Goal: Task Accomplishment & Management: Use online tool/utility

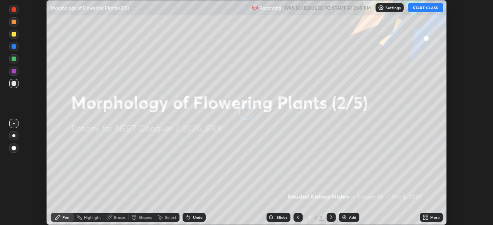
scroll to position [225, 492]
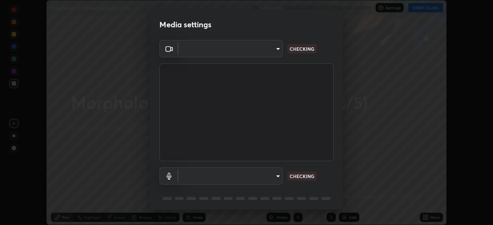
type input "ad6597066c7fc2f7d8a9df135791801f2c5e1b342417c3fbae4c684dc851fcd2"
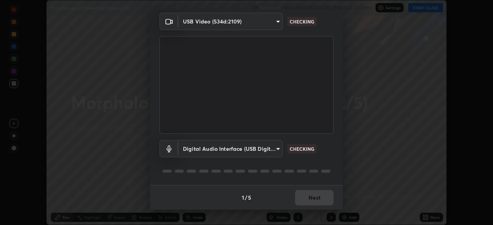
click at [222, 147] on body "Erase all Morphology of Flowering Plants (2/5) Recording WAS SCHEDULED TO START…" at bounding box center [246, 112] width 493 height 225
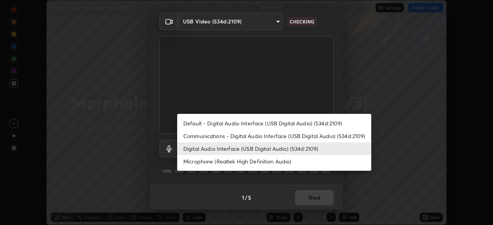
click at [206, 159] on li "Microphone (Realtek High Definition Audio)" at bounding box center [274, 161] width 194 height 13
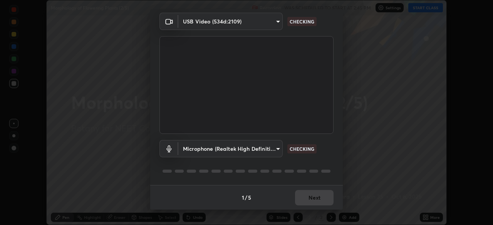
click at [207, 148] on body "Erase all Morphology of Flowering Plants (2/5) Recording WAS SCHEDULED TO START…" at bounding box center [246, 112] width 493 height 225
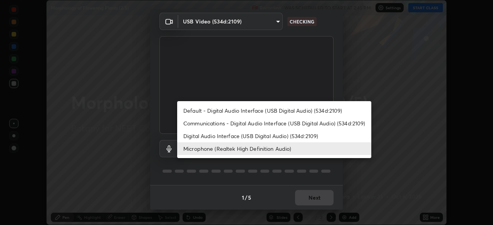
click at [206, 137] on li "Digital Audio Interface (USB Digital Audio) (534d:2109)" at bounding box center [274, 136] width 194 height 13
type input "9504114d88cd1e9f0ed6bff3d9927e44ebb011f85b2675eab88aad570231dfa9"
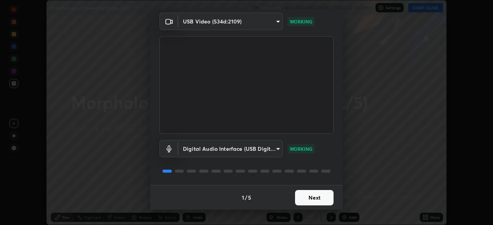
click at [313, 198] on button "Next" at bounding box center [314, 197] width 38 height 15
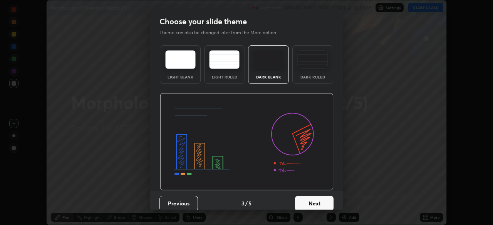
click at [314, 197] on button "Next" at bounding box center [314, 203] width 38 height 15
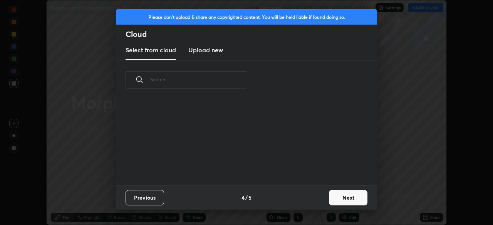
click at [339, 197] on button "Next" at bounding box center [348, 197] width 38 height 15
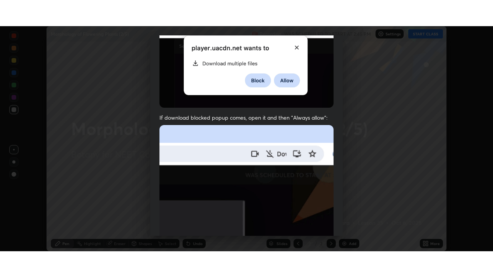
scroll to position [184, 0]
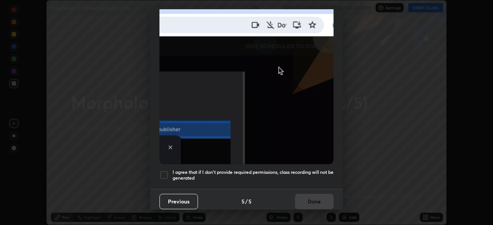
click at [167, 172] on div at bounding box center [163, 175] width 9 height 9
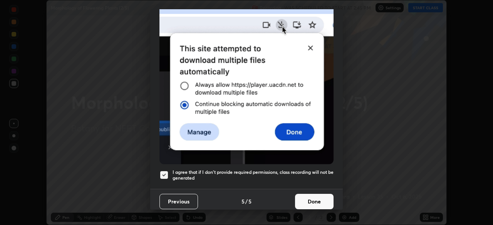
click at [312, 195] on button "Done" at bounding box center [314, 201] width 38 height 15
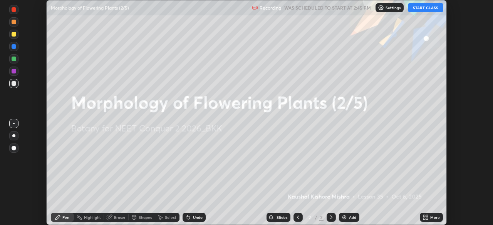
click at [427, 217] on icon at bounding box center [427, 216] width 2 height 2
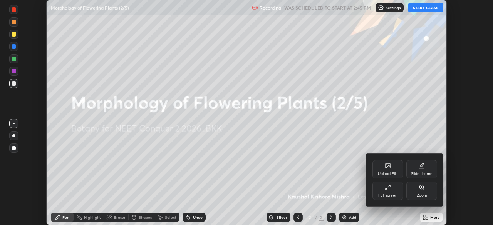
click at [386, 190] on icon at bounding box center [388, 187] width 6 height 6
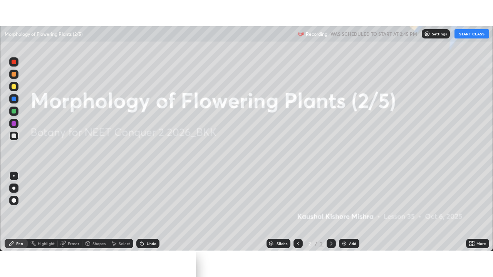
scroll to position [277, 493]
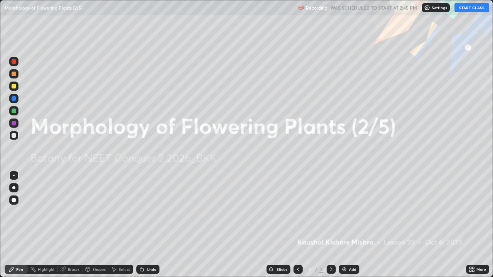
click at [467, 8] on button "START CLASS" at bounding box center [471, 7] width 35 height 9
click at [473, 225] on icon at bounding box center [473, 268] width 2 height 2
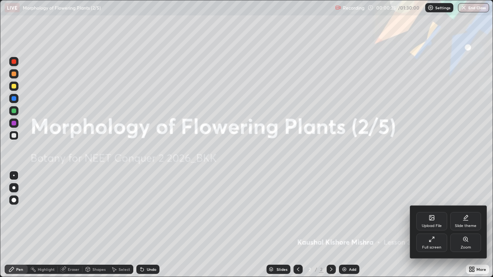
click at [449, 162] on div at bounding box center [246, 138] width 493 height 277
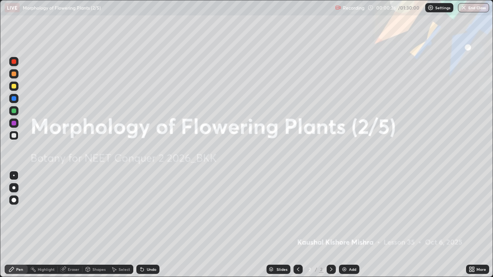
click at [348, 225] on div "Add" at bounding box center [349, 269] width 20 height 9
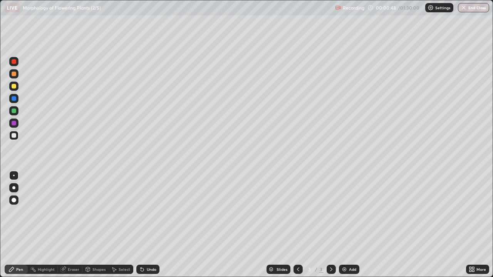
click at [16, 112] on div at bounding box center [14, 111] width 5 height 5
click at [14, 87] on div at bounding box center [14, 86] width 5 height 5
click at [342, 225] on img at bounding box center [344, 269] width 6 height 6
click at [15, 86] on div at bounding box center [14, 86] width 5 height 5
click at [14, 137] on div at bounding box center [14, 135] width 5 height 5
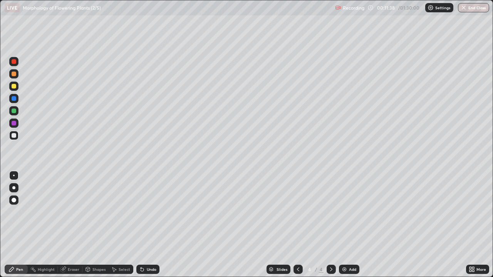
click at [15, 87] on div at bounding box center [14, 86] width 5 height 5
click at [15, 110] on div at bounding box center [14, 111] width 5 height 5
click at [14, 135] on div at bounding box center [14, 135] width 5 height 5
click at [68, 225] on div "Eraser" at bounding box center [74, 270] width 12 height 4
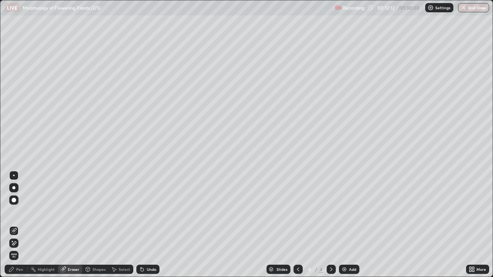
click at [19, 225] on div "Pen" at bounding box center [19, 270] width 7 height 4
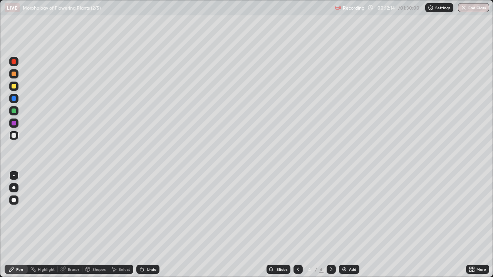
click at [15, 88] on div at bounding box center [14, 86] width 5 height 5
click at [14, 113] on div at bounding box center [14, 111] width 5 height 5
click at [13, 87] on div at bounding box center [14, 86] width 5 height 5
click at [15, 77] on div at bounding box center [13, 73] width 9 height 9
click at [12, 110] on div at bounding box center [14, 111] width 5 height 5
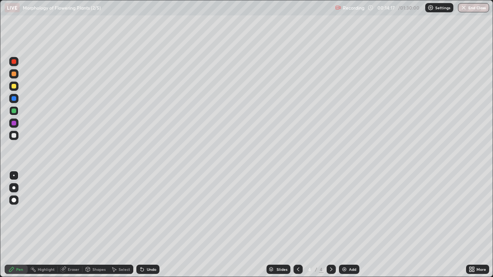
click at [18, 88] on div at bounding box center [13, 86] width 9 height 9
click at [14, 111] on div at bounding box center [14, 111] width 5 height 5
click at [14, 86] on div at bounding box center [14, 86] width 5 height 5
click at [17, 135] on div at bounding box center [13, 135] width 9 height 9
click at [343, 225] on img at bounding box center [344, 269] width 6 height 6
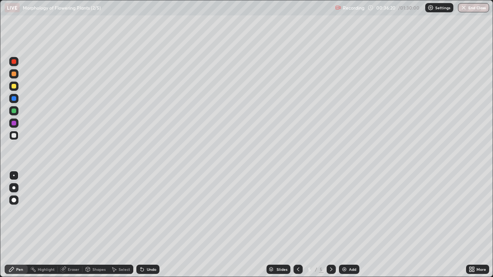
click at [16, 135] on div at bounding box center [14, 135] width 5 height 5
click at [14, 89] on div at bounding box center [13, 86] width 9 height 9
click at [14, 111] on div at bounding box center [14, 111] width 5 height 5
click at [14, 136] on div at bounding box center [14, 135] width 5 height 5
click at [15, 111] on div at bounding box center [14, 111] width 5 height 5
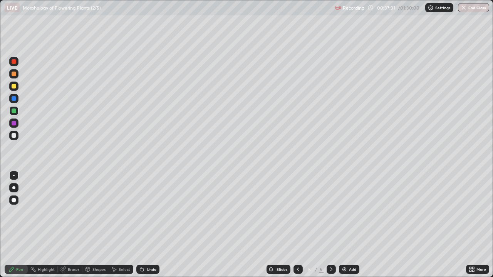
click at [14, 87] on div at bounding box center [14, 86] width 5 height 5
click at [13, 137] on div at bounding box center [14, 135] width 5 height 5
click at [13, 110] on div at bounding box center [14, 111] width 5 height 5
click at [14, 136] on div at bounding box center [14, 135] width 5 height 5
click at [14, 86] on div at bounding box center [14, 86] width 5 height 5
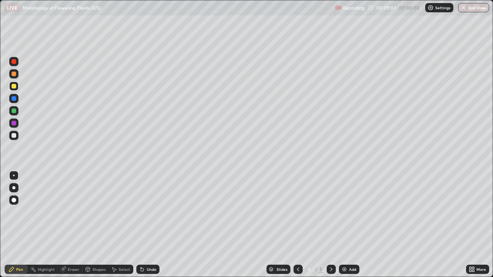
click at [15, 135] on div at bounding box center [14, 135] width 5 height 5
click at [15, 114] on div at bounding box center [13, 110] width 9 height 9
click at [16, 86] on div at bounding box center [14, 86] width 5 height 5
click at [76, 225] on div "Eraser" at bounding box center [74, 270] width 12 height 4
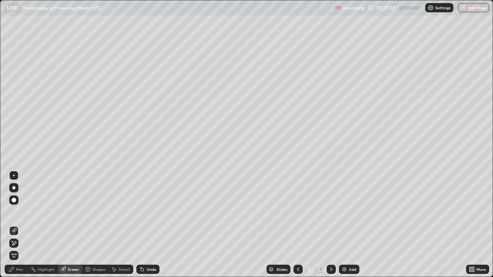
click at [22, 225] on div "Pen" at bounding box center [16, 269] width 23 height 9
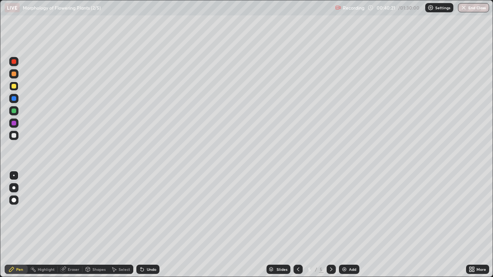
click at [15, 135] on div at bounding box center [14, 135] width 5 height 5
click at [16, 110] on div at bounding box center [14, 111] width 5 height 5
click at [346, 225] on div "Slides 5 / 5 Add" at bounding box center [312, 269] width 306 height 15
click at [341, 225] on img at bounding box center [344, 269] width 6 height 6
click at [16, 137] on div at bounding box center [14, 135] width 5 height 5
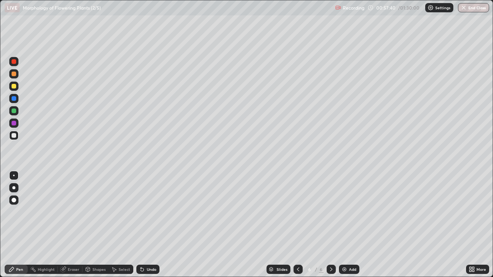
click at [14, 110] on div at bounding box center [14, 111] width 5 height 5
click at [13, 135] on div at bounding box center [14, 135] width 5 height 5
click at [68, 225] on div "Eraser" at bounding box center [74, 270] width 12 height 4
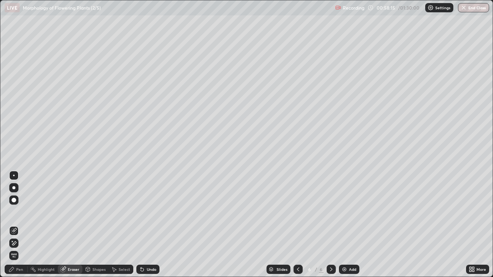
click at [22, 225] on div "Pen" at bounding box center [19, 270] width 7 height 4
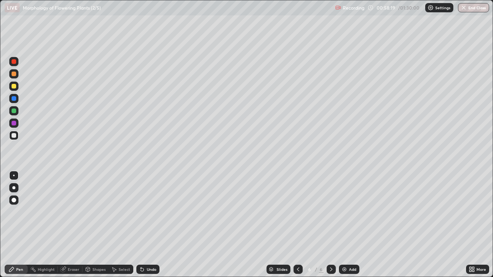
click at [13, 112] on div at bounding box center [14, 111] width 5 height 5
click at [13, 135] on div at bounding box center [14, 135] width 5 height 5
click at [15, 136] on div at bounding box center [14, 135] width 5 height 5
click at [14, 112] on div at bounding box center [14, 111] width 5 height 5
click at [15, 136] on div at bounding box center [14, 135] width 5 height 5
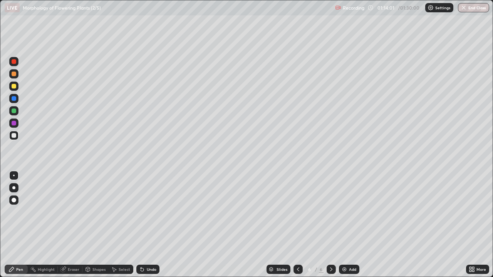
click at [343, 225] on img at bounding box center [344, 269] width 6 height 6
click at [14, 136] on div at bounding box center [14, 135] width 5 height 5
click at [15, 112] on div at bounding box center [14, 111] width 5 height 5
click at [15, 124] on div at bounding box center [14, 123] width 5 height 5
click at [14, 86] on div at bounding box center [14, 86] width 5 height 5
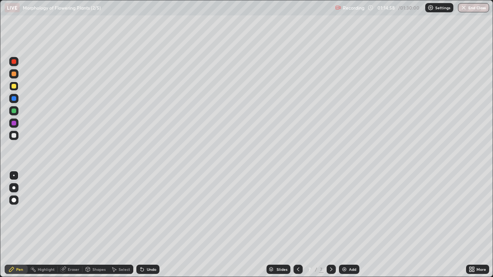
click at [15, 111] on div at bounding box center [14, 111] width 5 height 5
click at [15, 86] on div at bounding box center [14, 86] width 5 height 5
click at [463, 8] on img "button" at bounding box center [463, 8] width 6 height 6
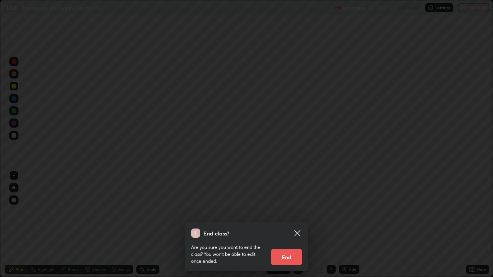
click at [288, 225] on button "End" at bounding box center [286, 256] width 31 height 15
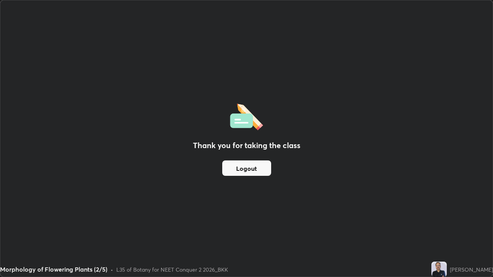
click at [256, 163] on button "Logout" at bounding box center [246, 168] width 49 height 15
